Goal: Information Seeking & Learning: Learn about a topic

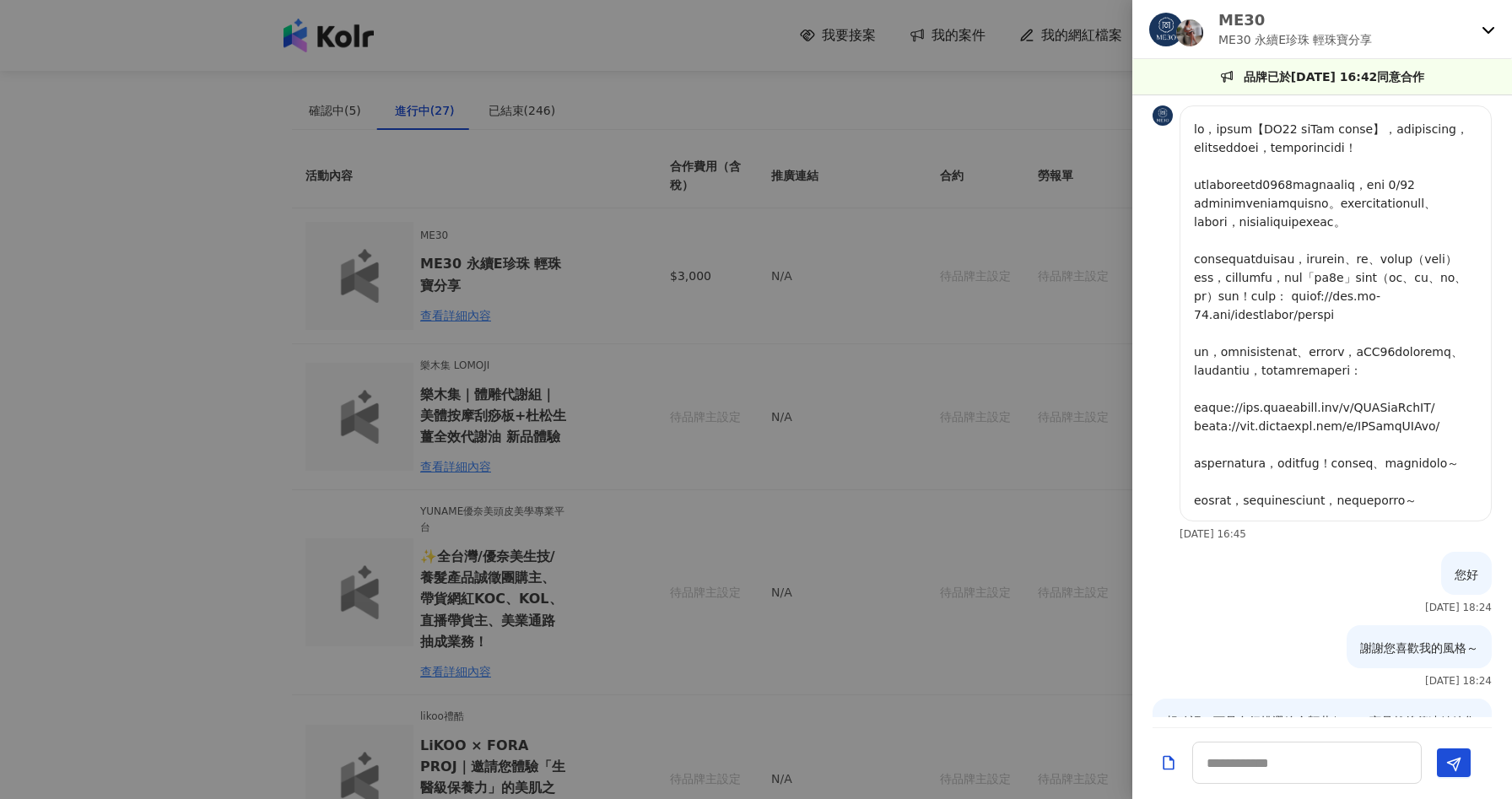
click at [1263, 426] on p at bounding box center [1335, 314] width 283 height 390
click at [903, 125] on div at bounding box center [756, 399] width 1512 height 799
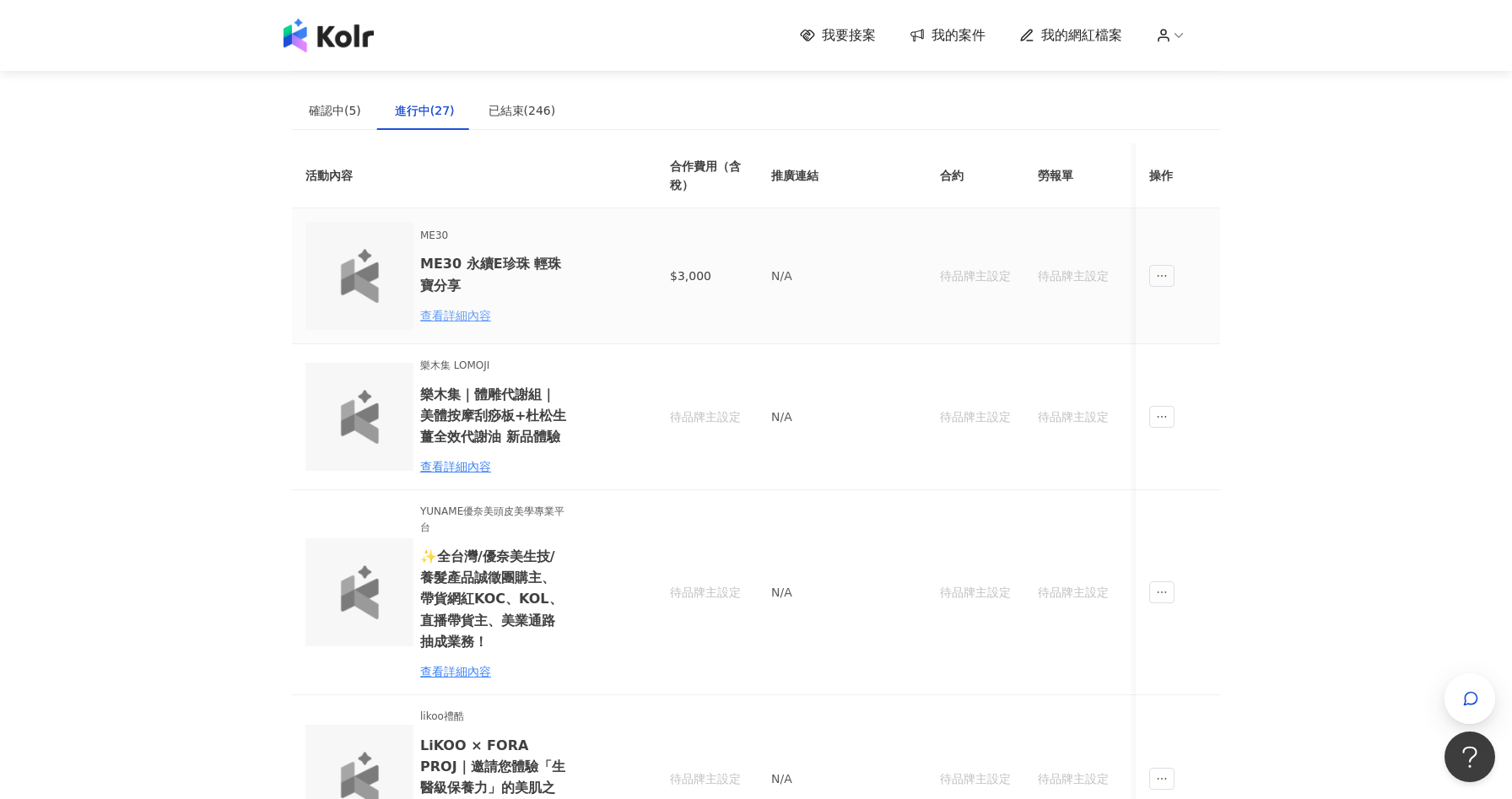
click at [436, 318] on div "查看詳細內容" at bounding box center [494, 316] width 147 height 19
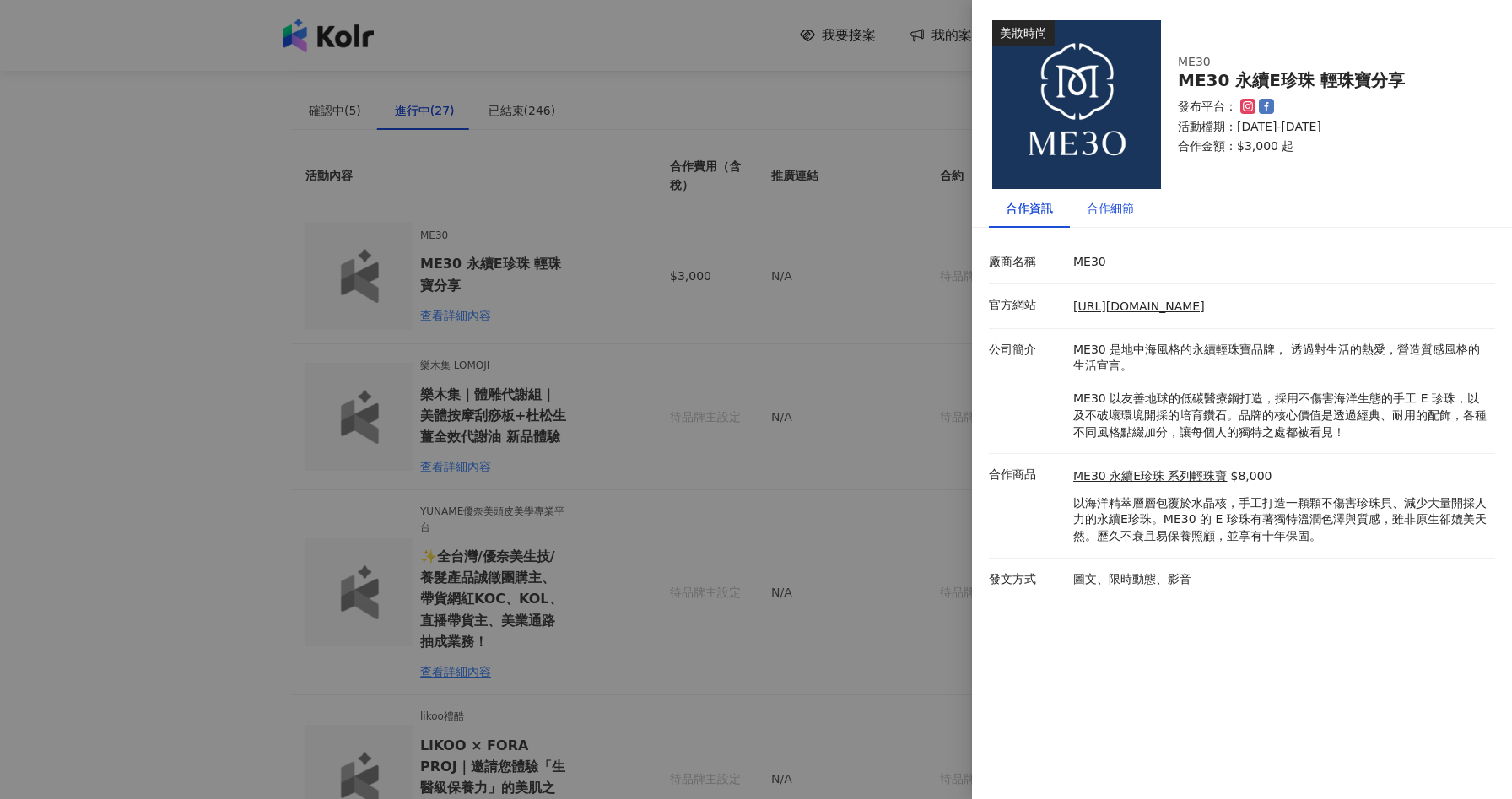
click at [1120, 204] on div "合作細節" at bounding box center [1110, 209] width 47 height 19
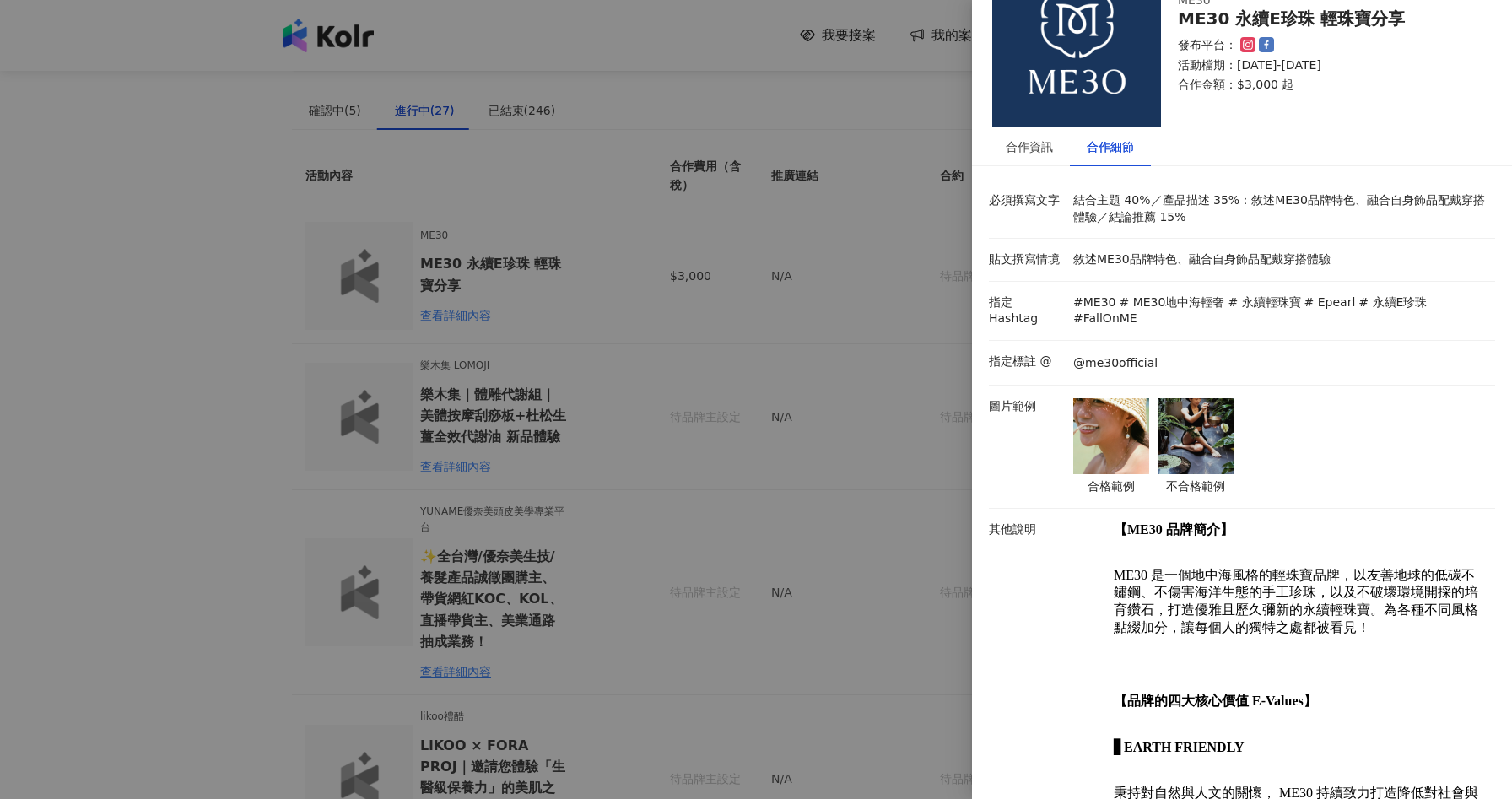
scroll to position [71, 0]
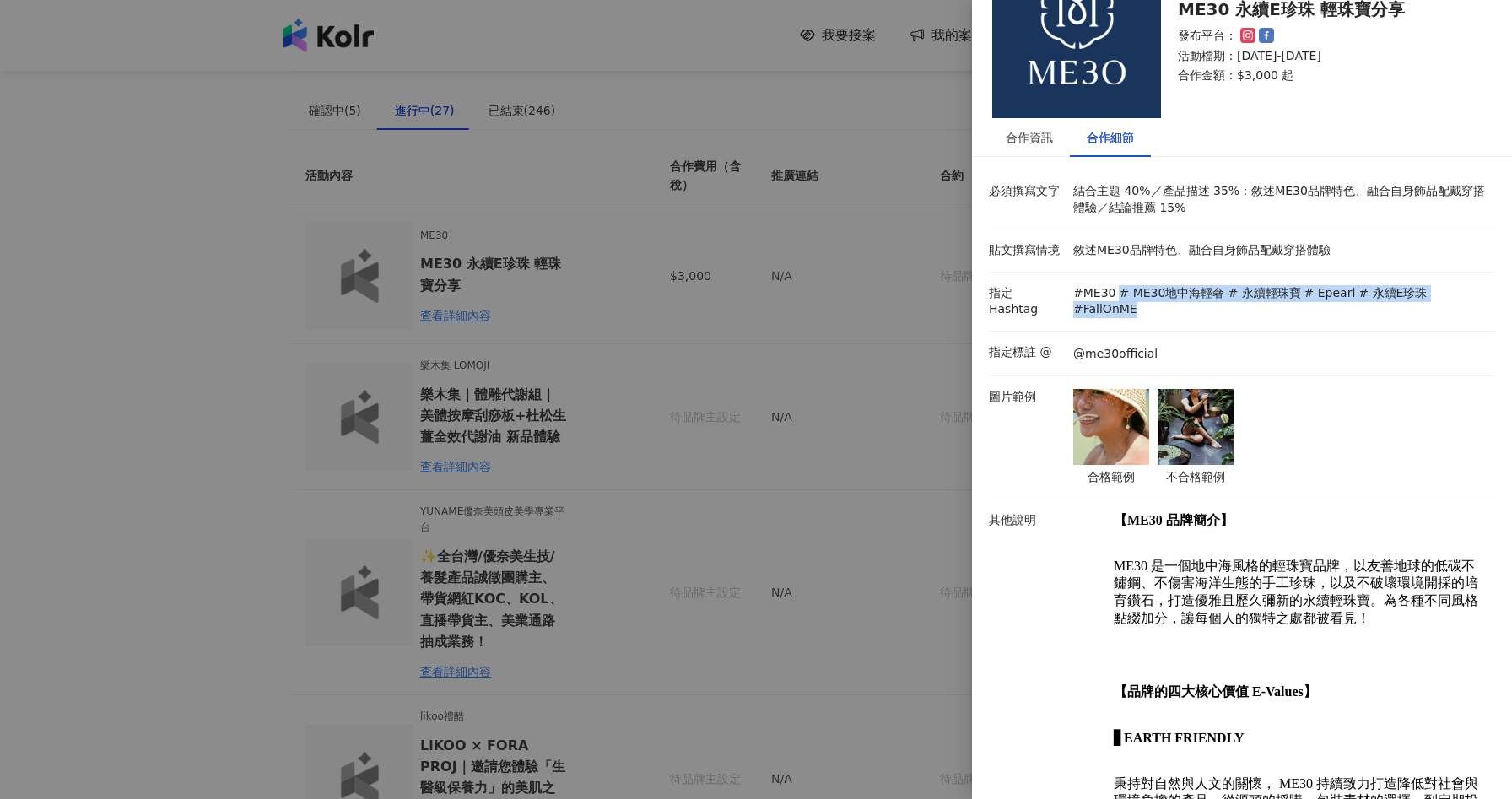
drag, startPoint x: 1117, startPoint y: 293, endPoint x: 1473, endPoint y: 289, distance: 356.0
click at [1473, 289] on p "#ME30 # ME30地中海輕奢 # 永續輕珠寶 # Epearl # 永續E珍珠 #FallOnME" at bounding box center [1280, 301] width 414 height 33
copy div "# ME30地中海輕奢 # 永續輕珠寶 # Epearl # 永續E珍珠 #FallOnME"
click at [1153, 344] on div "@me30official" at bounding box center [1280, 354] width 422 height 19
drag, startPoint x: 1149, startPoint y: 334, endPoint x: 1104, endPoint y: 333, distance: 45.0
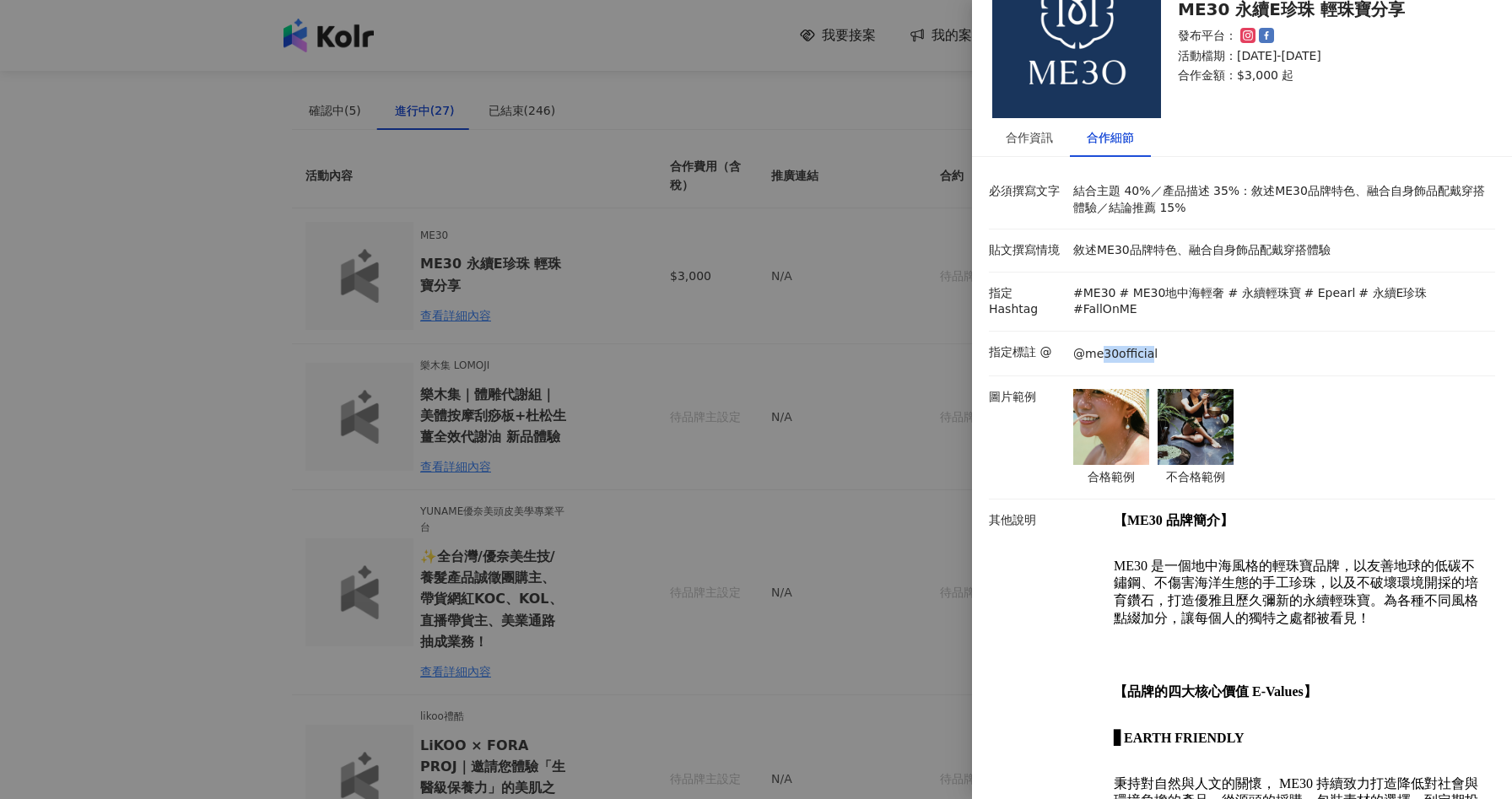
click at [1104, 346] on p "@me30official" at bounding box center [1116, 355] width 85 height 17
drag, startPoint x: 1074, startPoint y: 334, endPoint x: 1156, endPoint y: 334, distance: 82.0
click at [1156, 344] on div "@me30official" at bounding box center [1280, 354] width 422 height 19
copy p "@me30official"
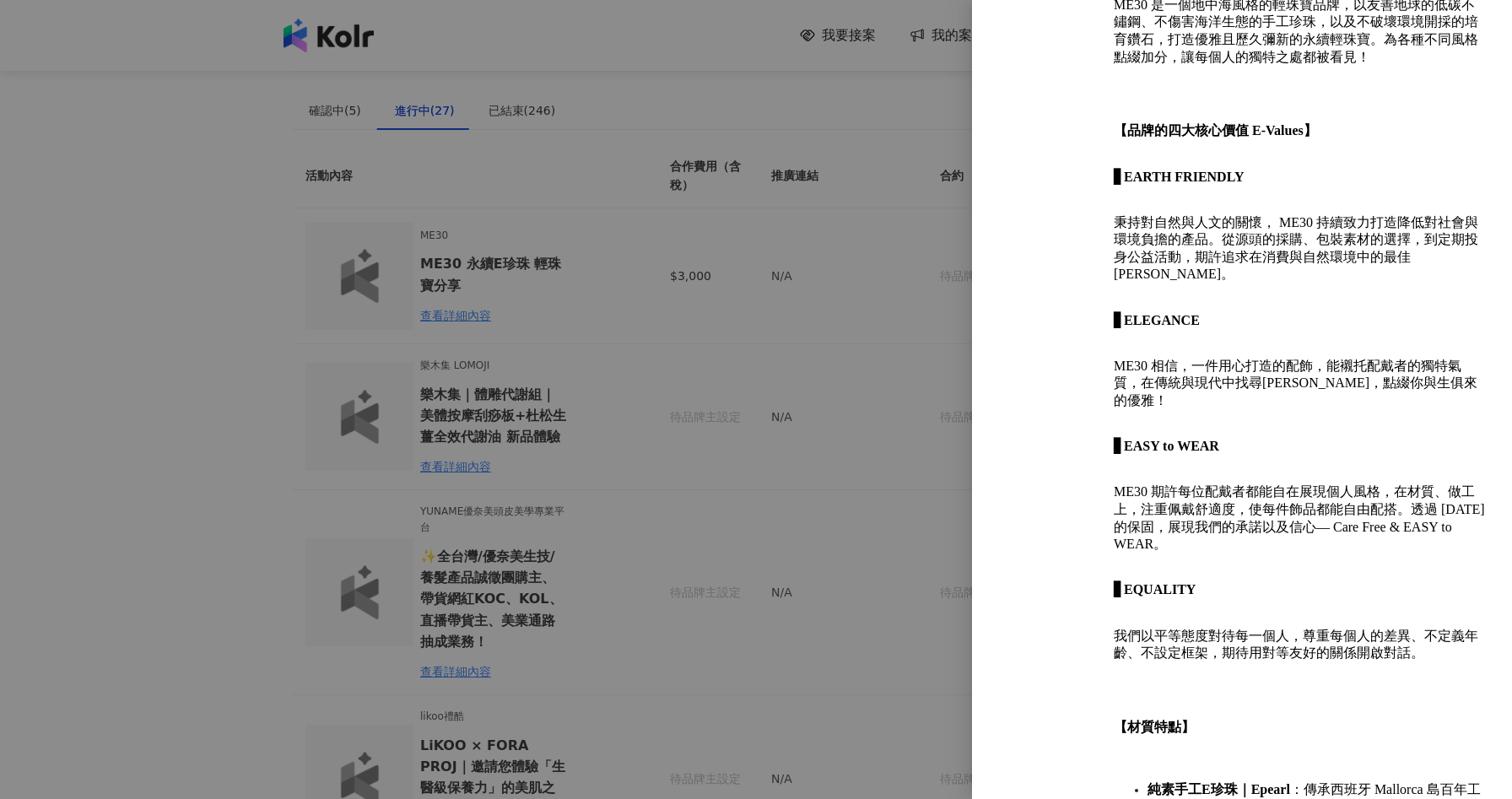
scroll to position [0, 0]
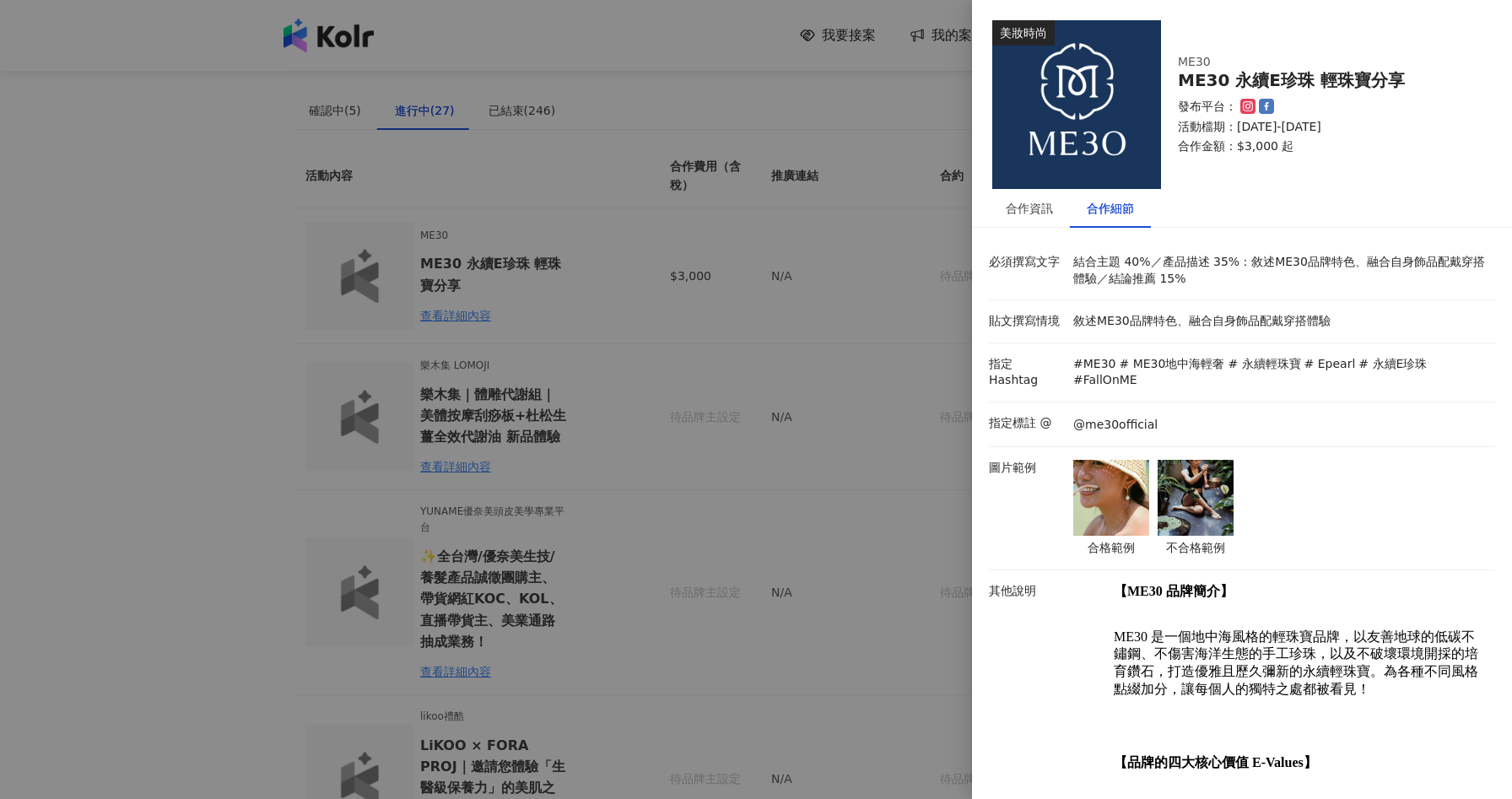
click at [1362, 525] on div "合格範例 不合格範例" at bounding box center [1280, 508] width 422 height 97
